Goal: Task Accomplishment & Management: Use online tool/utility

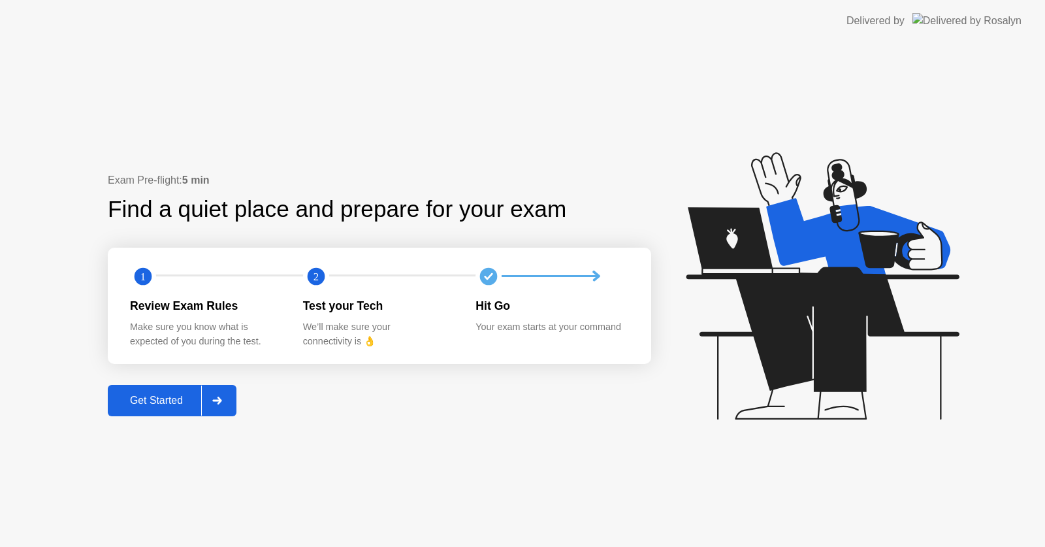
click at [176, 397] on div "Get Started" at bounding box center [157, 401] width 90 height 12
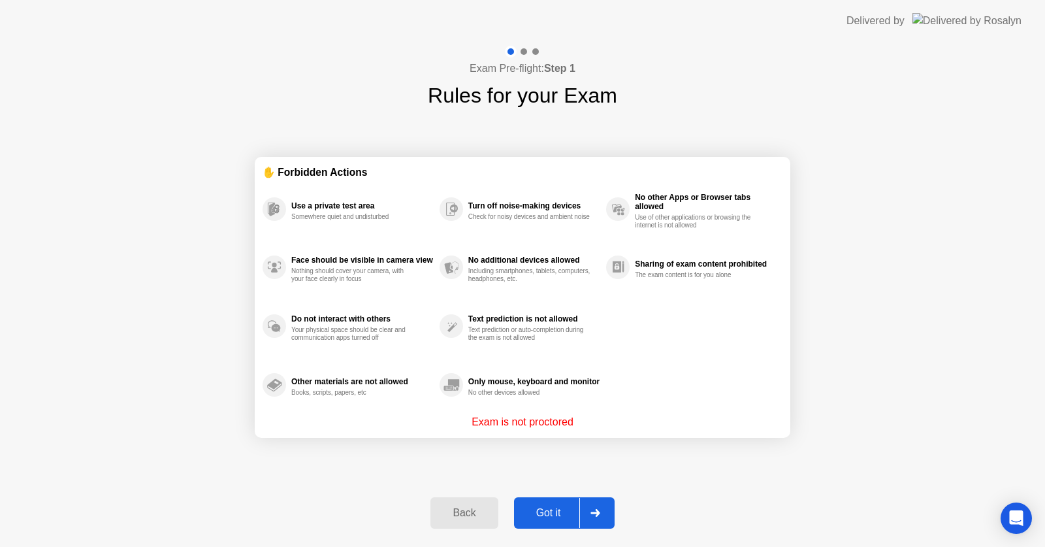
click at [538, 508] on div "Got it" at bounding box center [548, 513] width 61 height 12
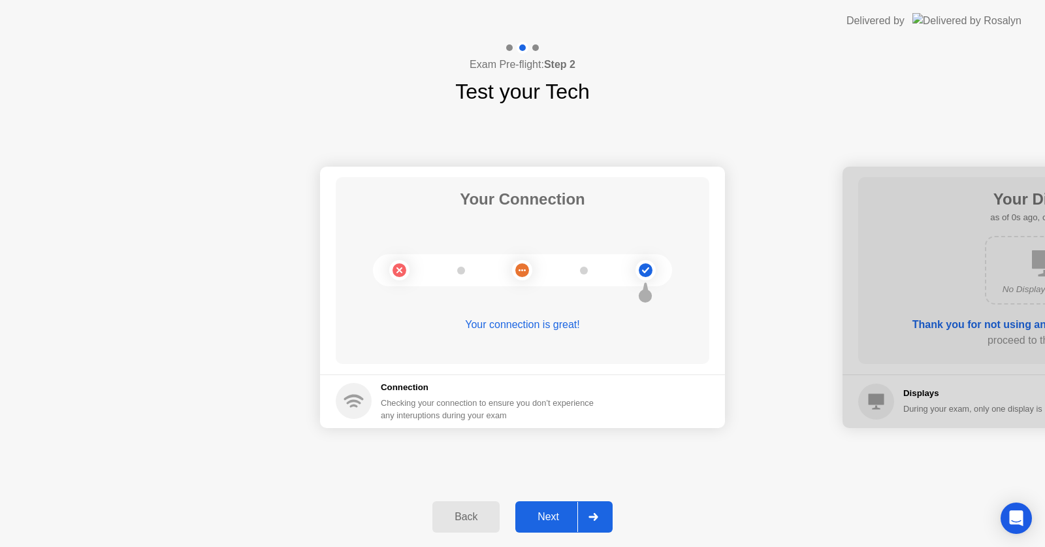
click at [542, 517] on div "Next" at bounding box center [548, 517] width 58 height 12
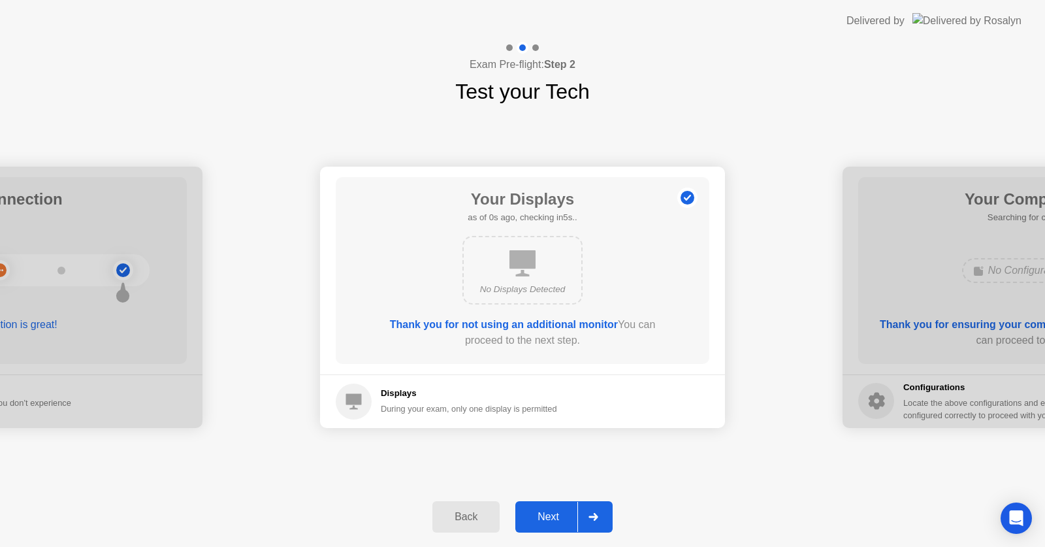
click at [542, 517] on div "Next" at bounding box center [548, 517] width 58 height 12
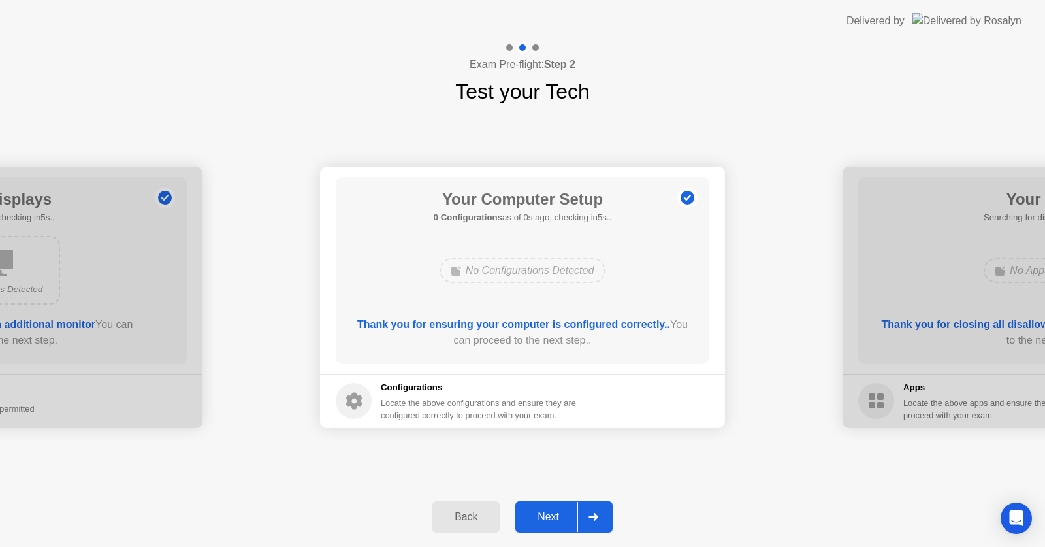
click at [542, 517] on div "Next" at bounding box center [548, 517] width 58 height 12
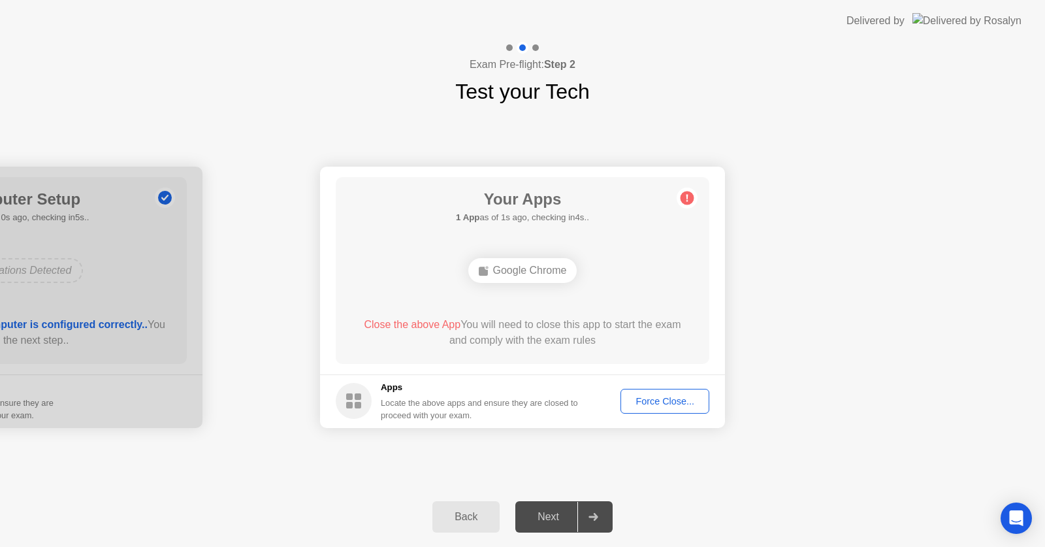
click at [655, 396] on div "Force Close..." at bounding box center [665, 401] width 80 height 10
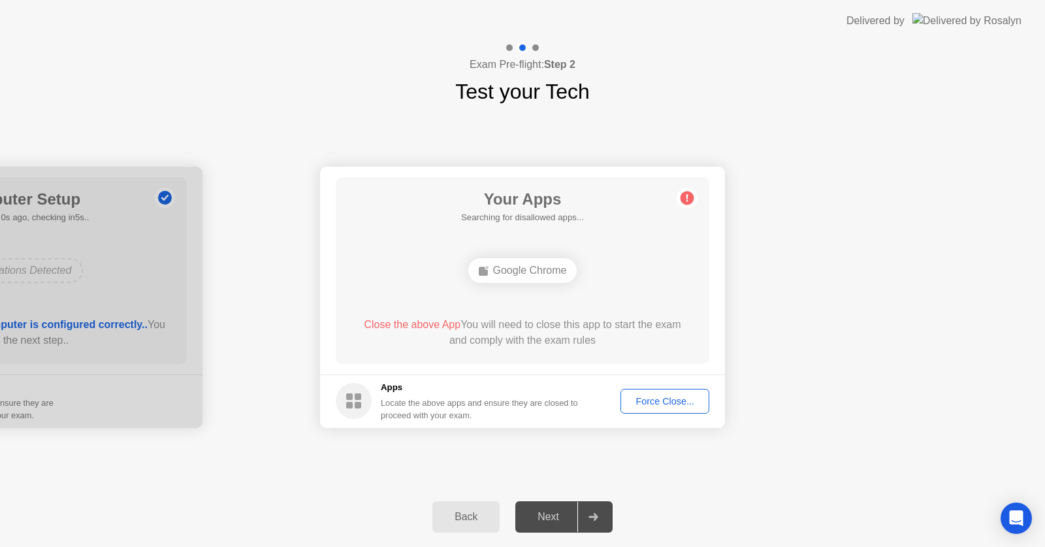
click at [640, 397] on div "Force Close..." at bounding box center [665, 401] width 80 height 10
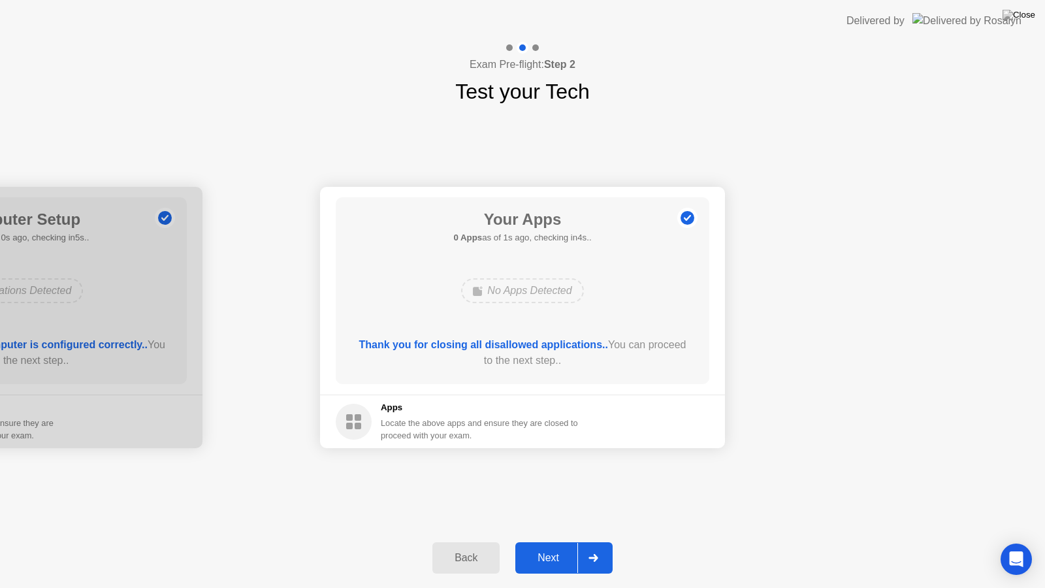
click at [559, 546] on div "Next" at bounding box center [548, 558] width 58 height 12
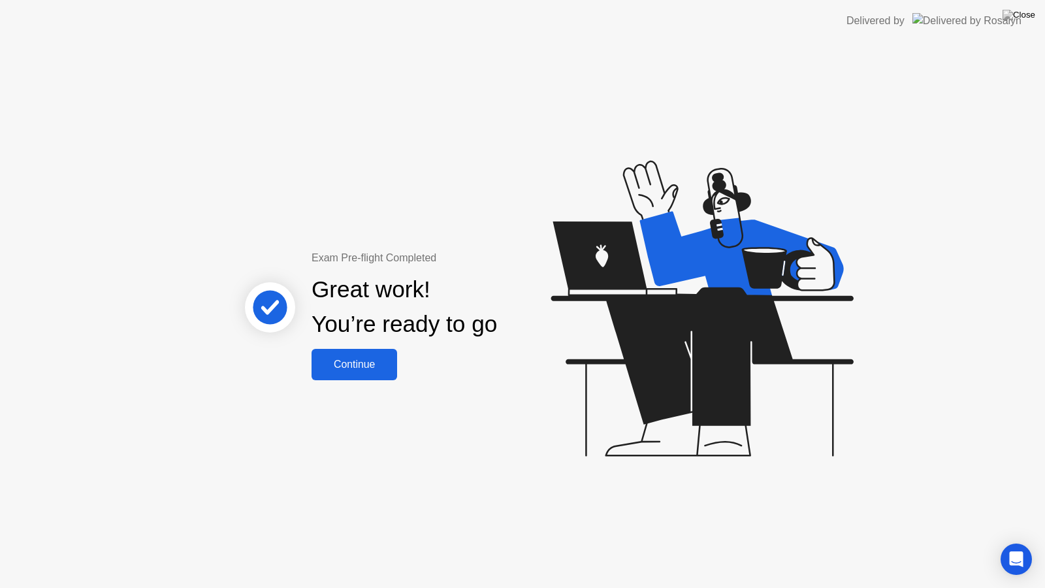
click at [353, 365] on div "Continue" at bounding box center [355, 365] width 78 height 12
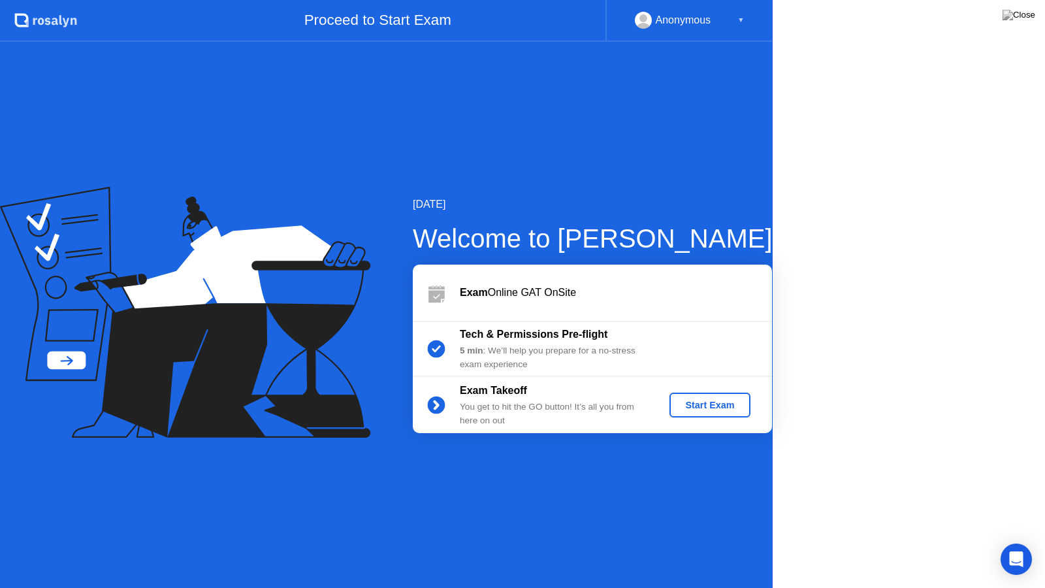
click at [353, 365] on icon at bounding box center [185, 312] width 370 height 251
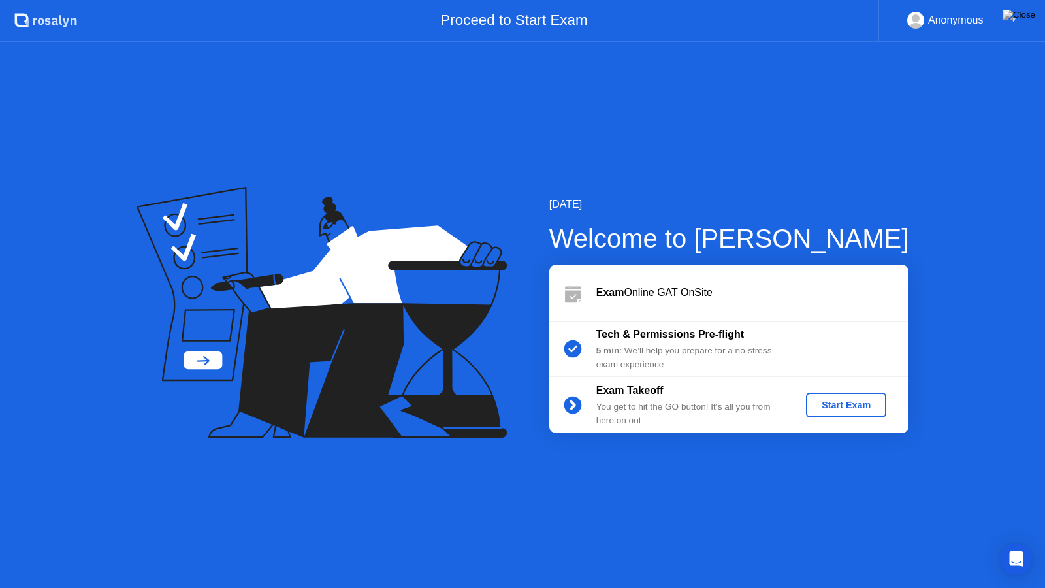
click at [827, 401] on div "Start Exam" at bounding box center [847, 405] width 70 height 10
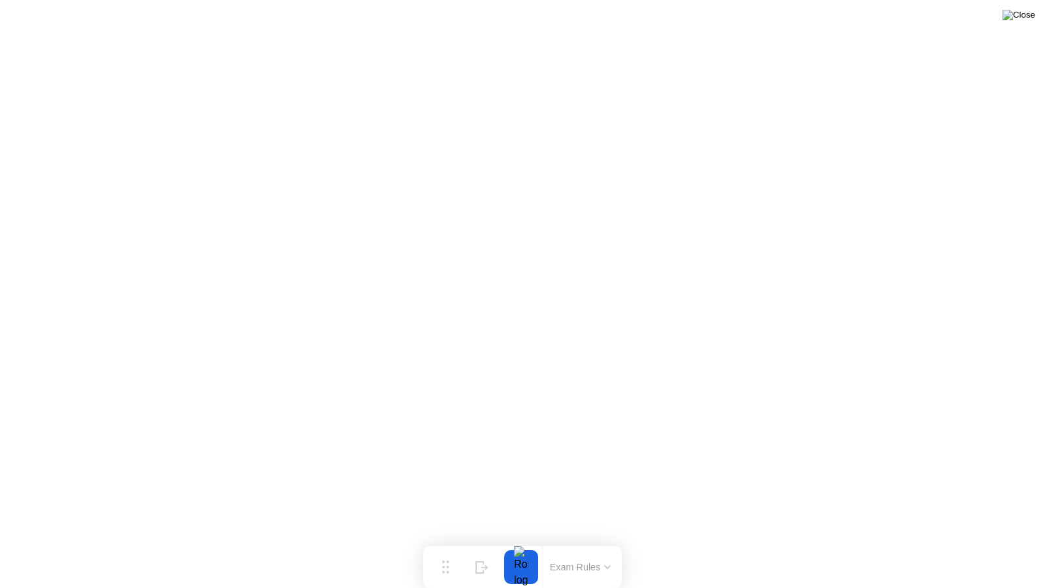
click at [1023, 20] on img at bounding box center [1019, 15] width 33 height 10
click at [1023, 24] on button at bounding box center [1019, 15] width 39 height 17
click at [916, 546] on div at bounding box center [522, 588] width 1045 height 0
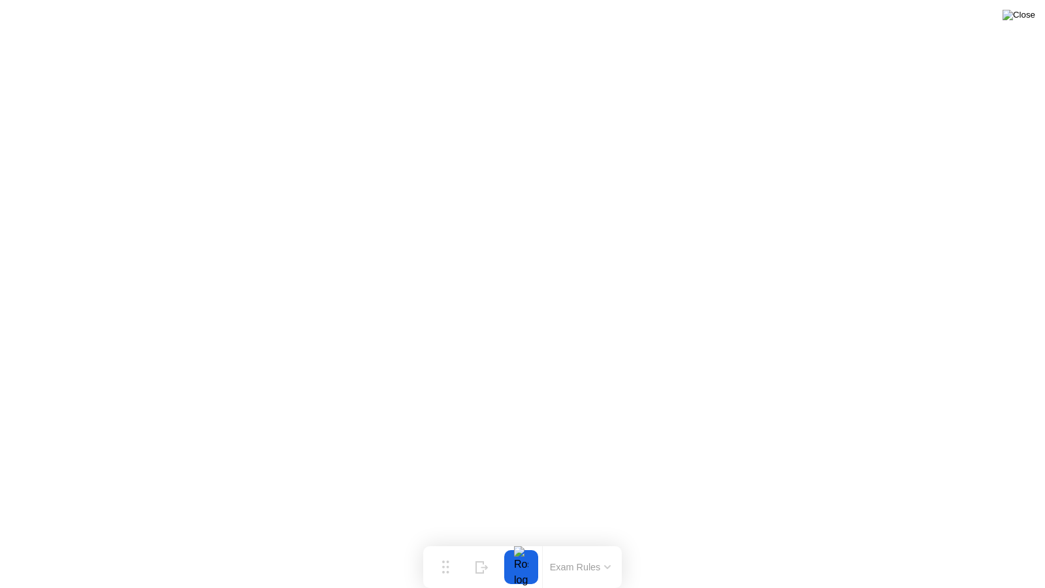
drag, startPoint x: 1026, startPoint y: 25, endPoint x: 1021, endPoint y: 14, distance: 12.0
click at [1021, 14] on button at bounding box center [1019, 15] width 39 height 17
click at [1021, 14] on img at bounding box center [1019, 15] width 33 height 10
click at [1030, 20] on img at bounding box center [1019, 15] width 33 height 10
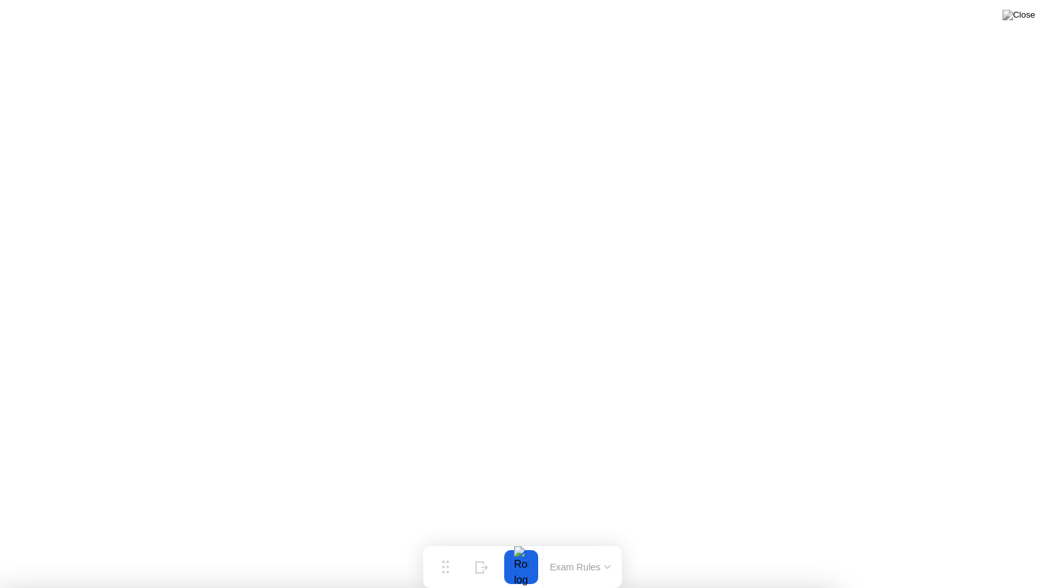
click at [1019, 546] on div at bounding box center [522, 588] width 1045 height 0
click at [1032, 15] on img at bounding box center [1019, 15] width 33 height 10
click at [1030, 16] on img at bounding box center [1019, 15] width 33 height 10
